Goal: Manage account settings

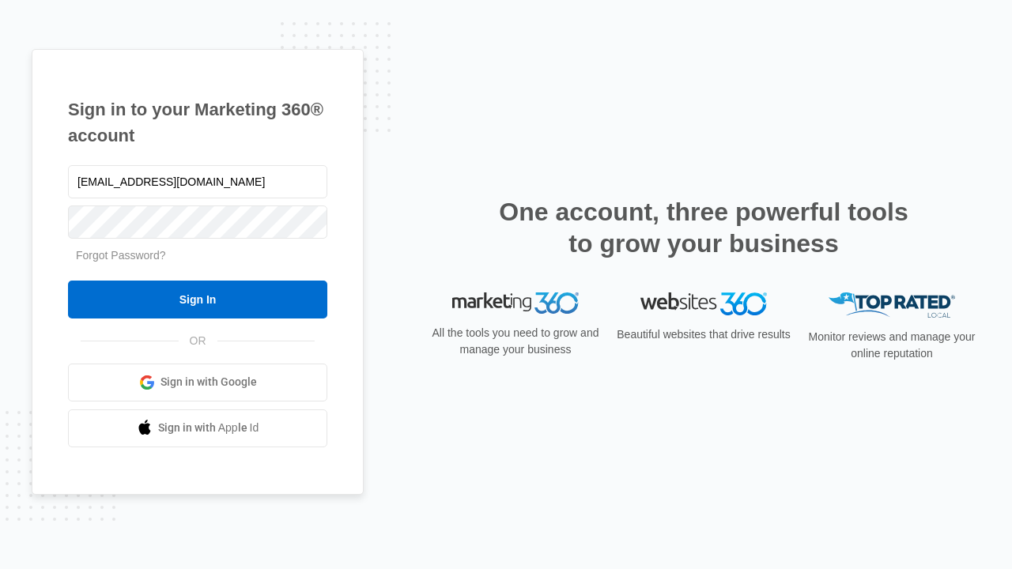
type input "[EMAIL_ADDRESS][DOMAIN_NAME]"
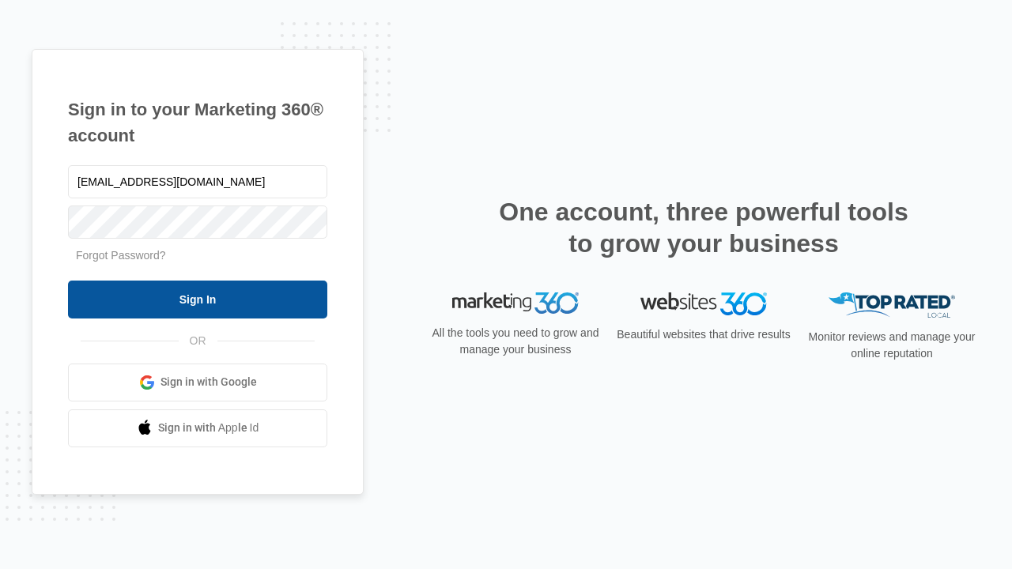
click at [198, 299] on input "Sign In" at bounding box center [197, 300] width 259 height 38
